Goal: Task Accomplishment & Management: Complete application form

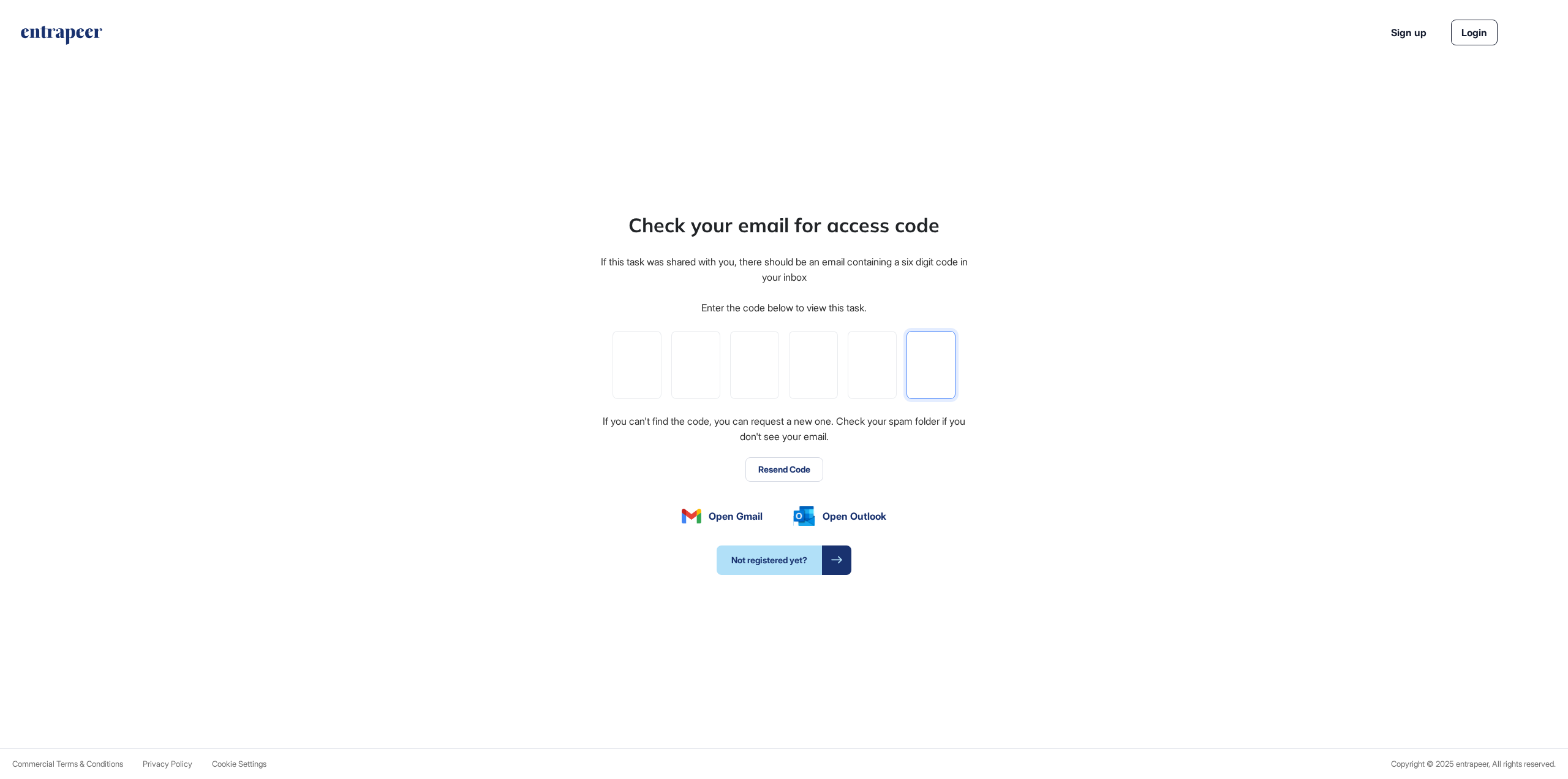
paste input "*"
type input "*"
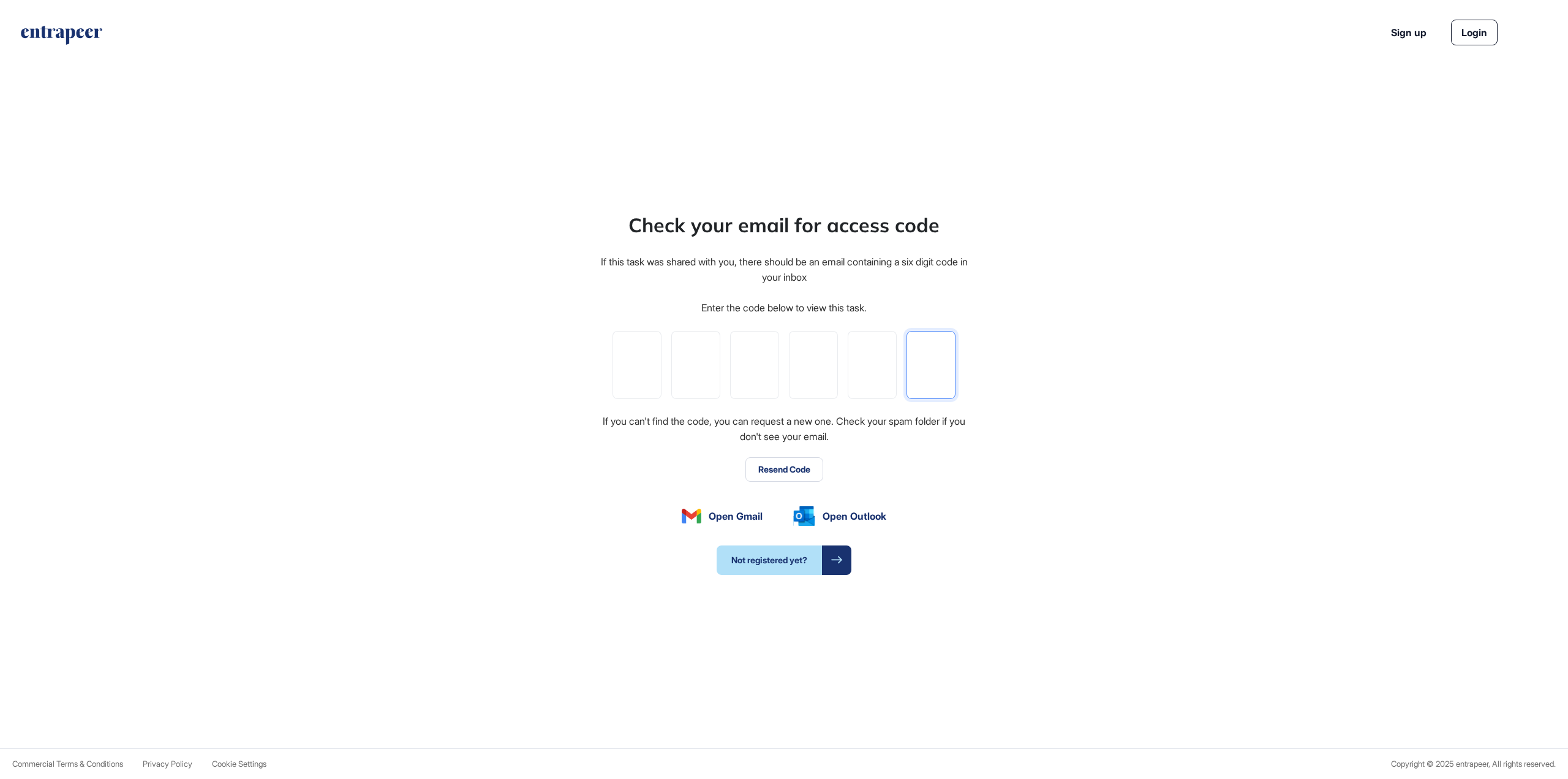
type input "*"
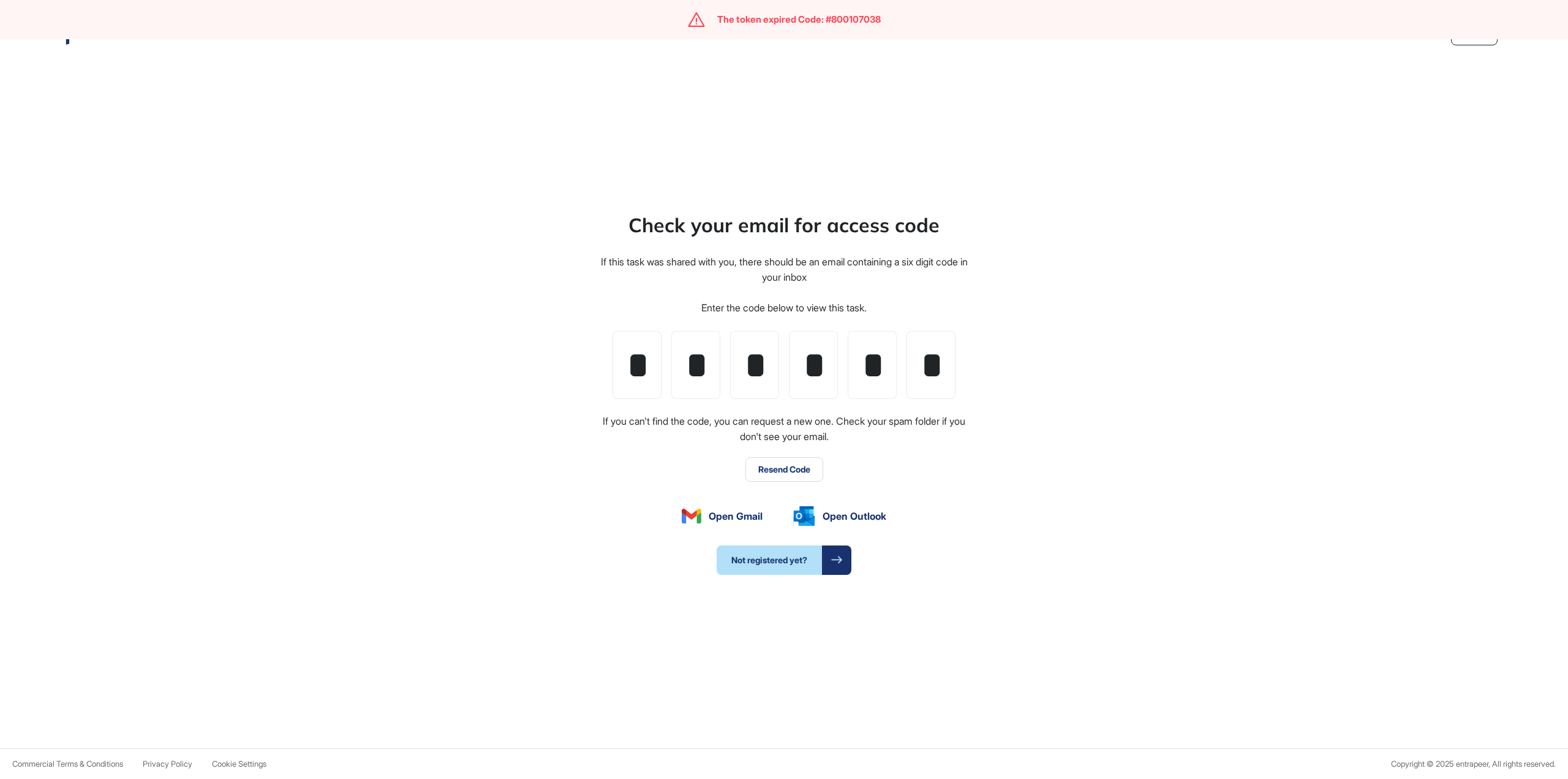
click at [790, 461] on button "Resend Code" at bounding box center [784, 469] width 77 height 24
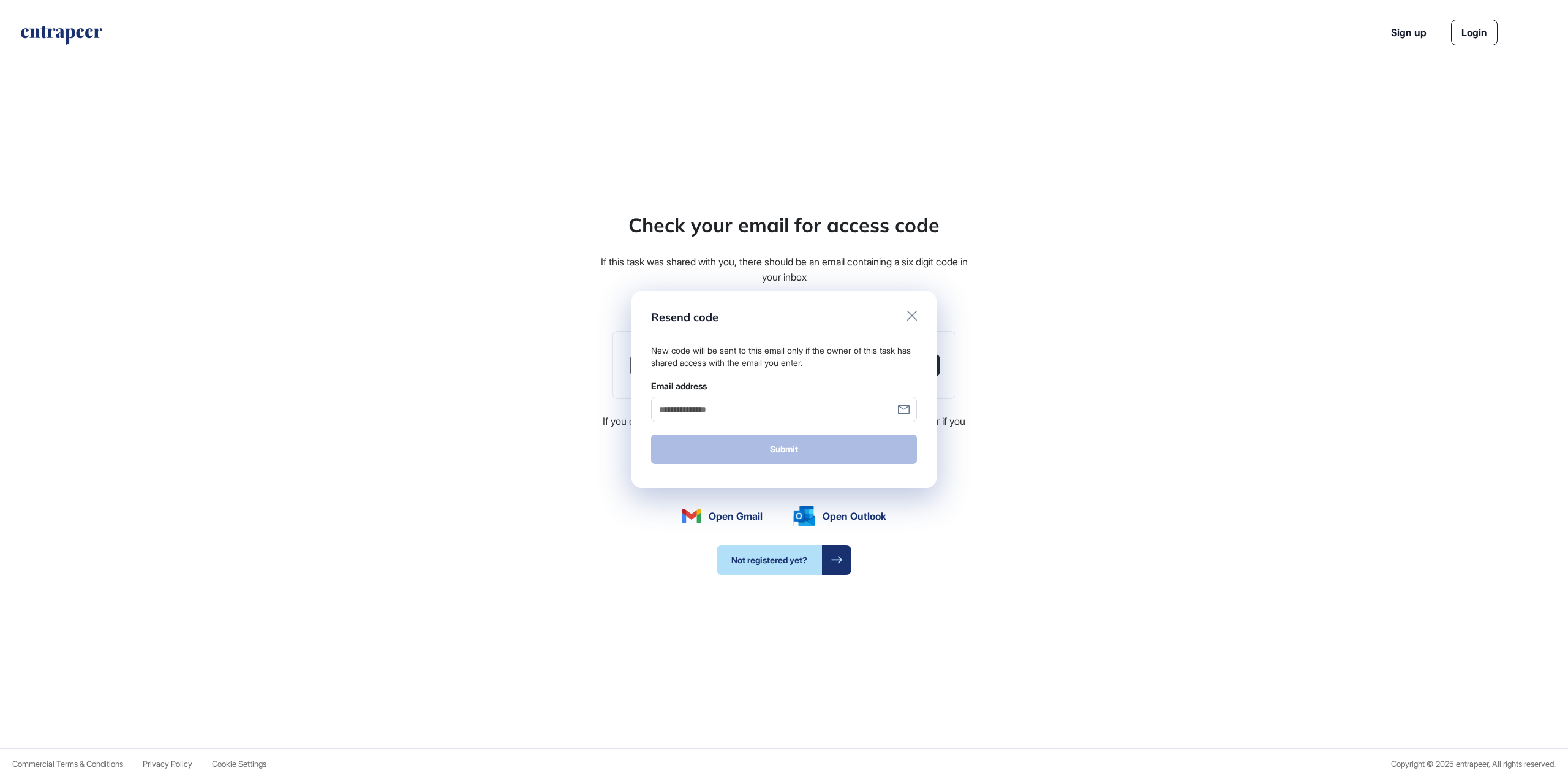
click at [768, 410] on input "Email address" at bounding box center [784, 409] width 266 height 25
type input "**********"
click at [791, 449] on button "Submit" at bounding box center [784, 449] width 266 height 30
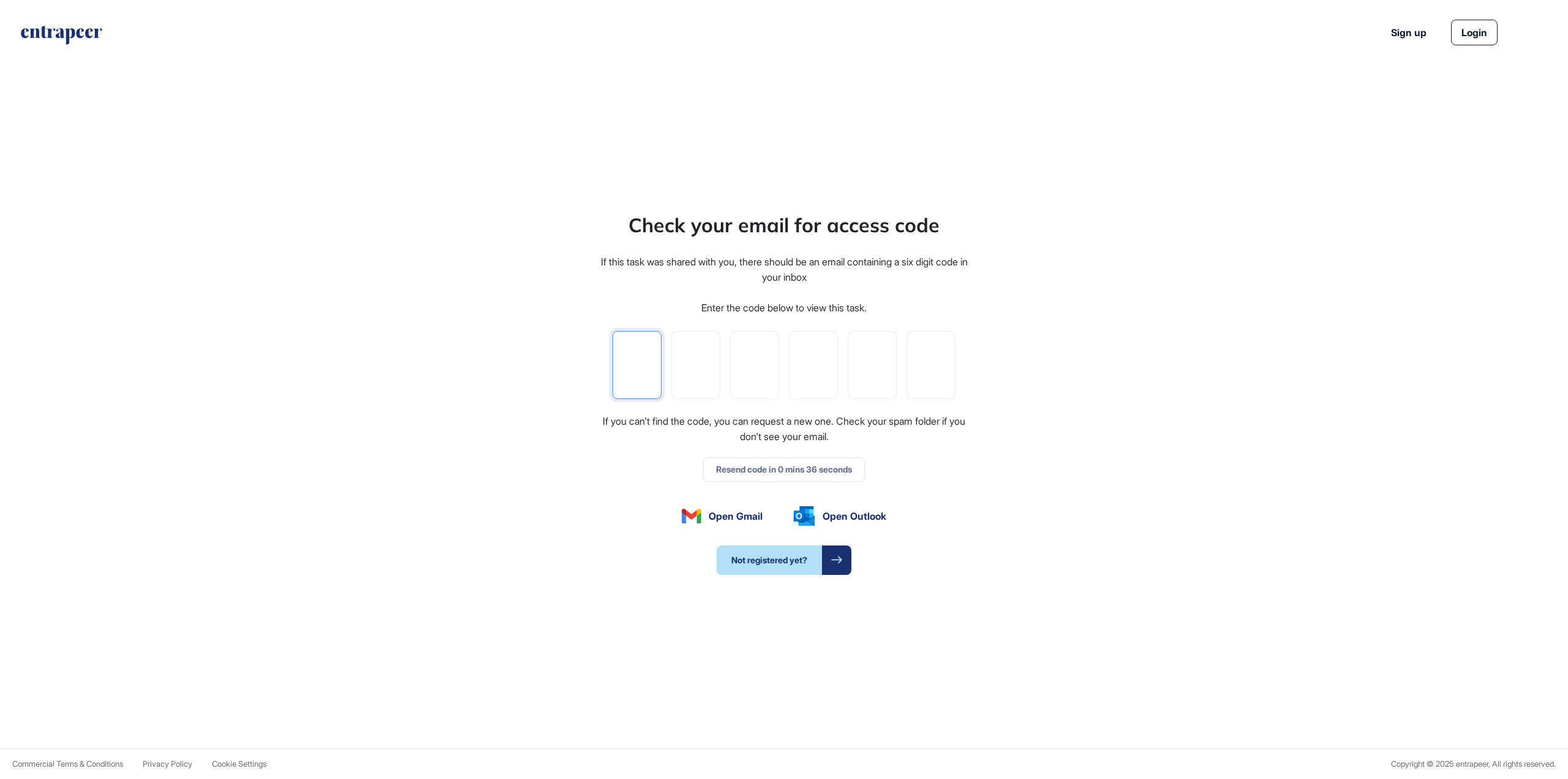
type input "*"
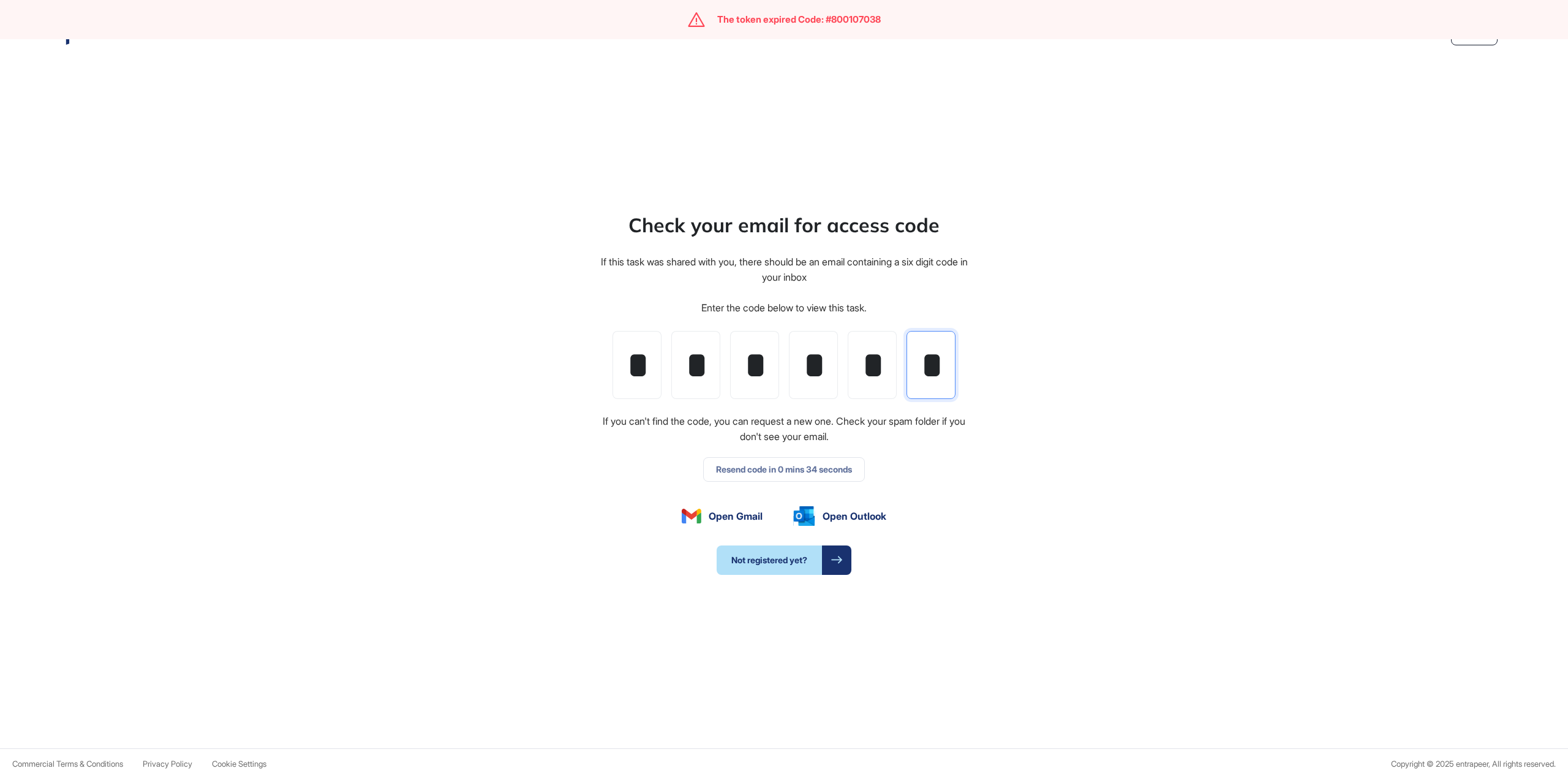
type input "*"
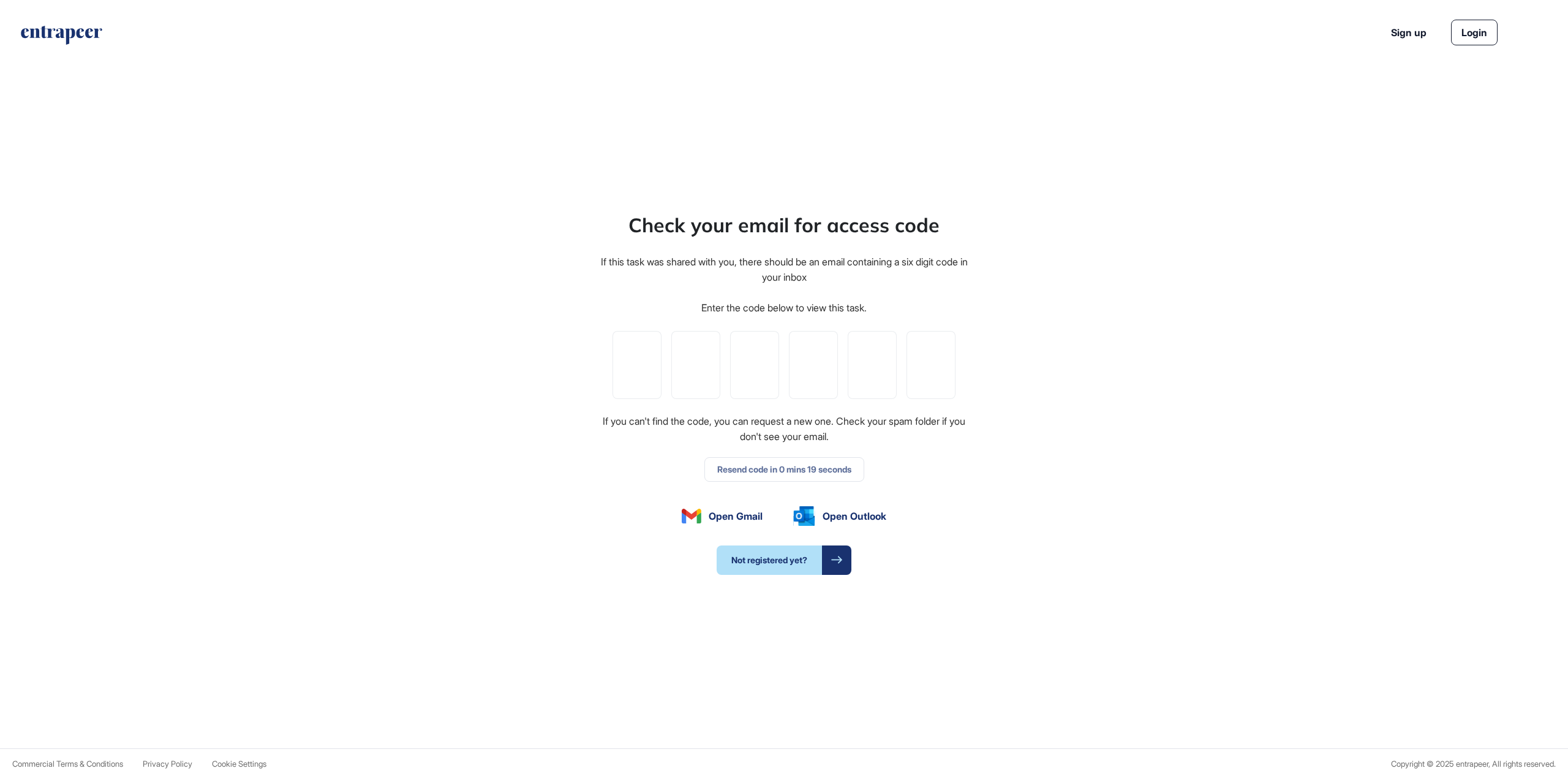
type input "*"
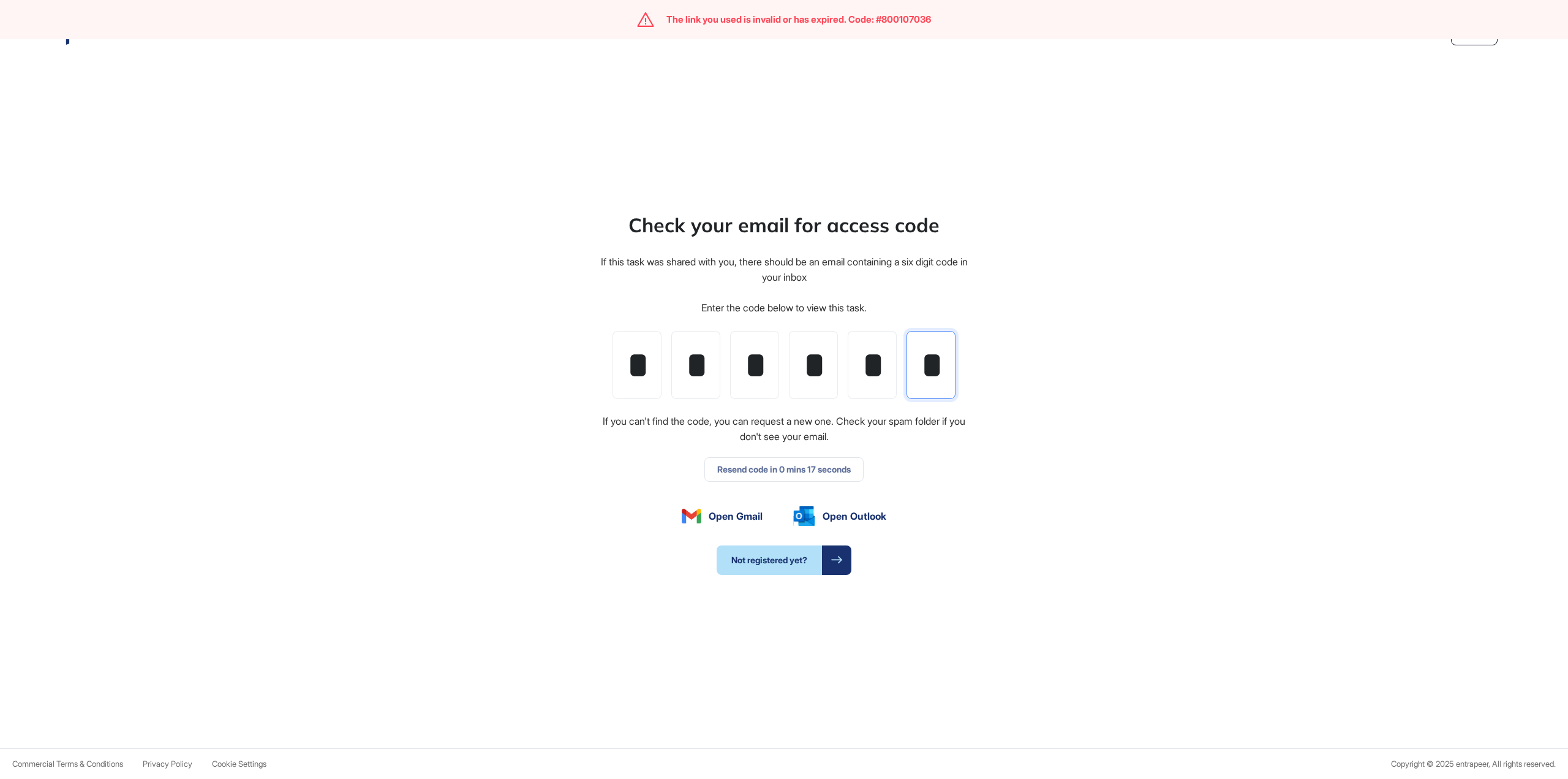
type input "*"
